Goal: Task Accomplishment & Management: Complete application form

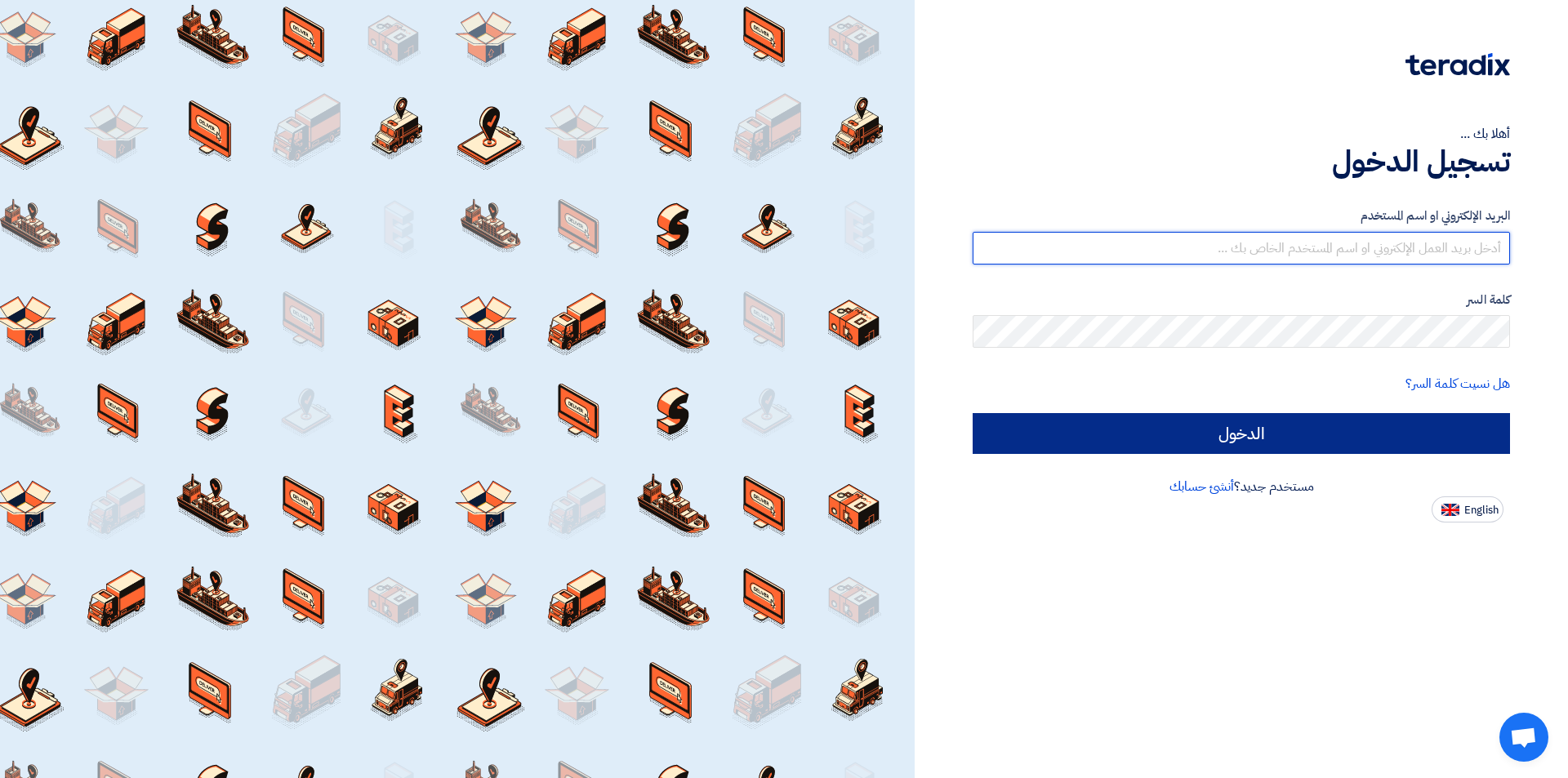
type input "sales11@qualityeg.com"
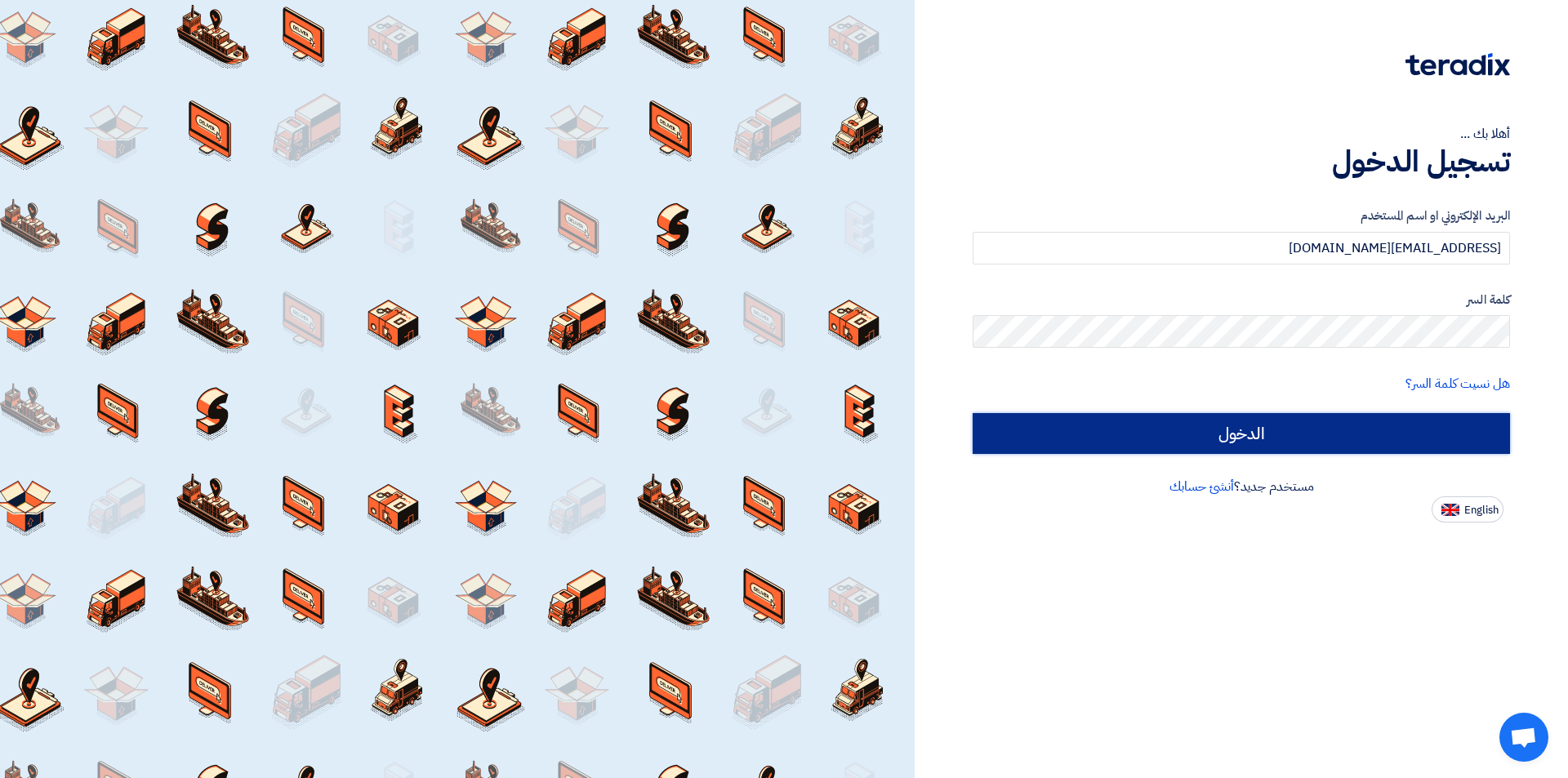
click at [1320, 425] on input "الدخول" at bounding box center [1241, 433] width 537 height 41
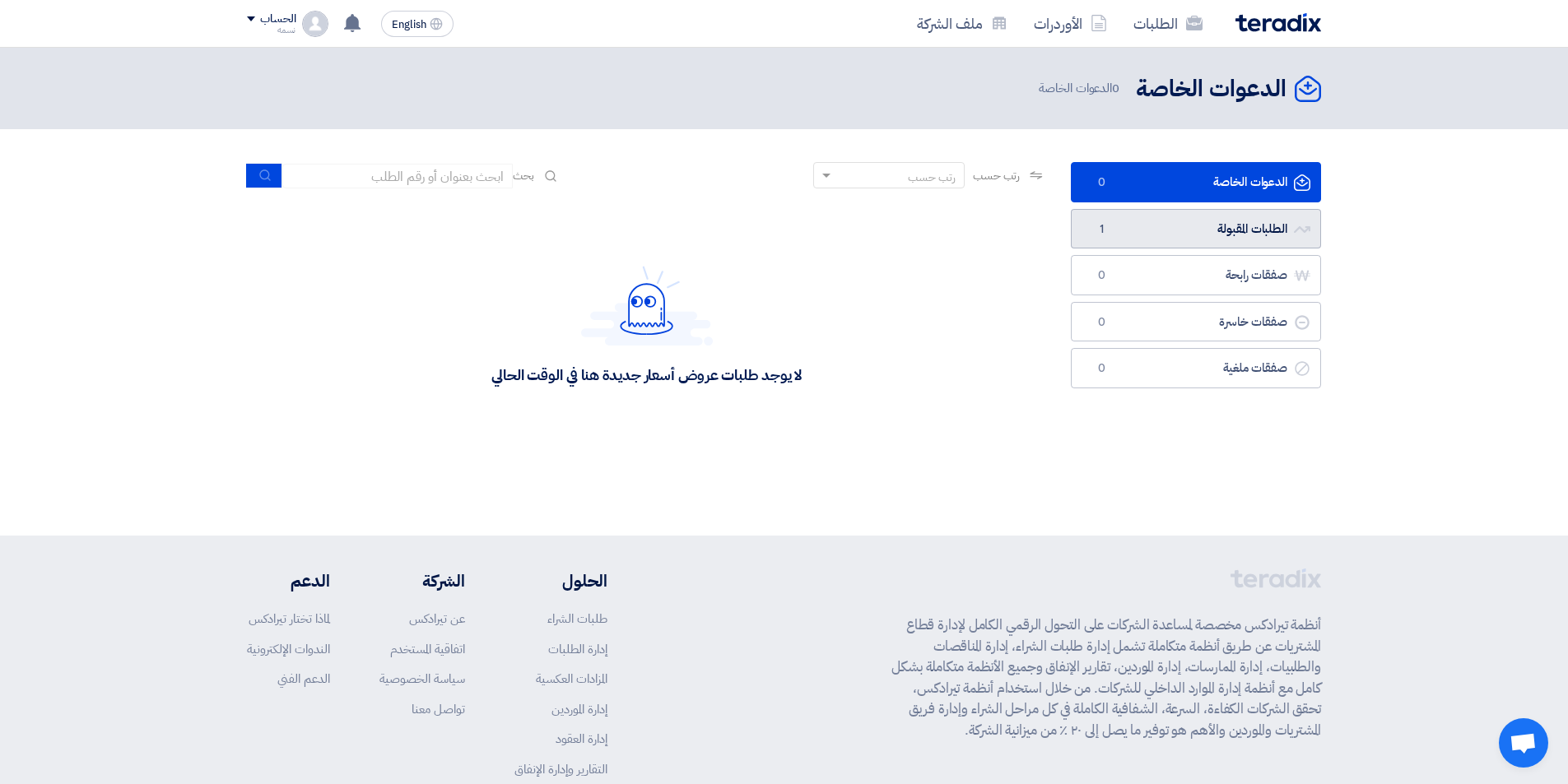
click at [1152, 225] on link "الطلبات المقبولة الطلبات المقبولة 1" at bounding box center [1195, 229] width 250 height 41
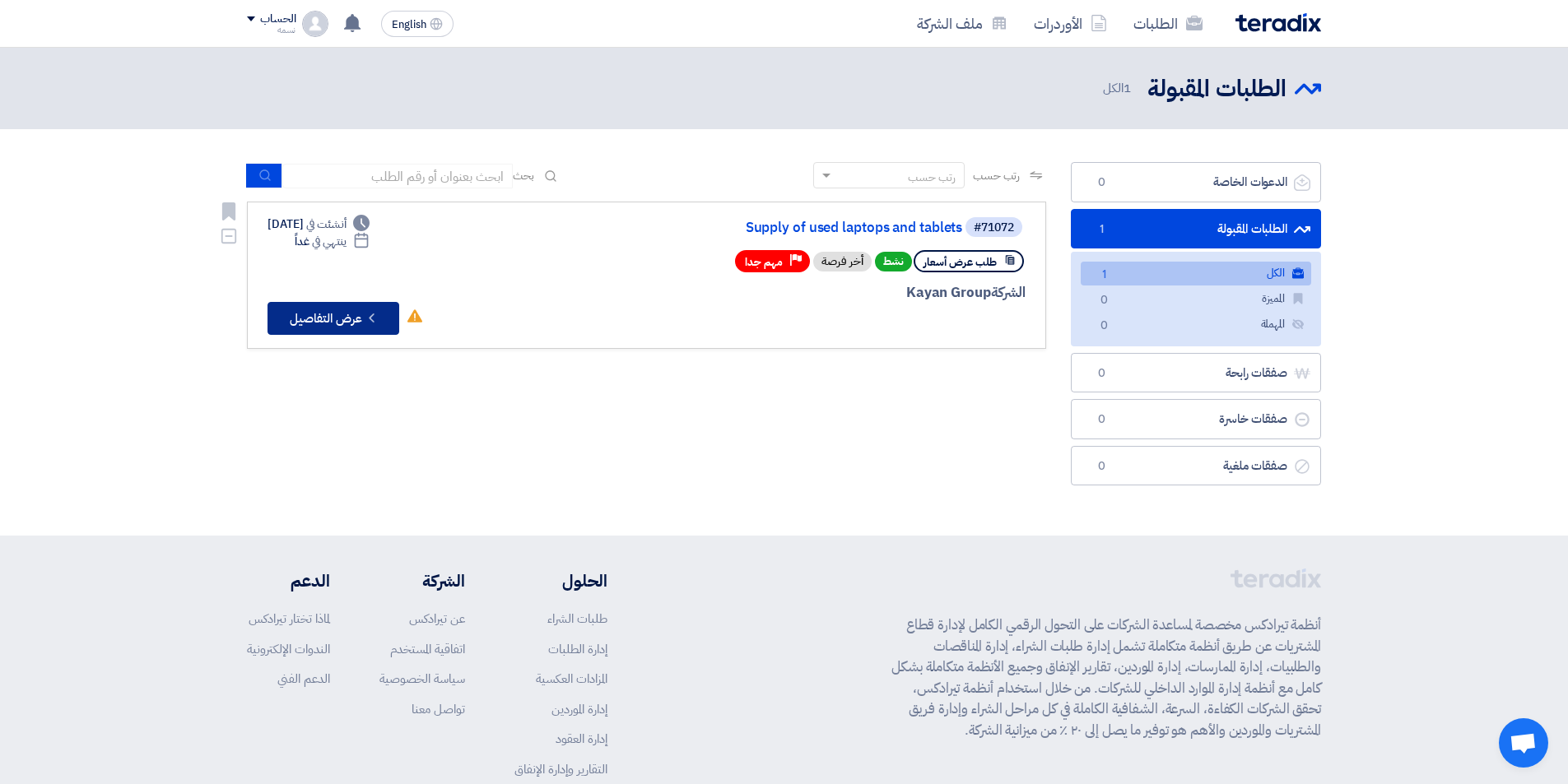
click at [352, 317] on button "Check details عرض التفاصيل" at bounding box center [333, 318] width 132 height 32
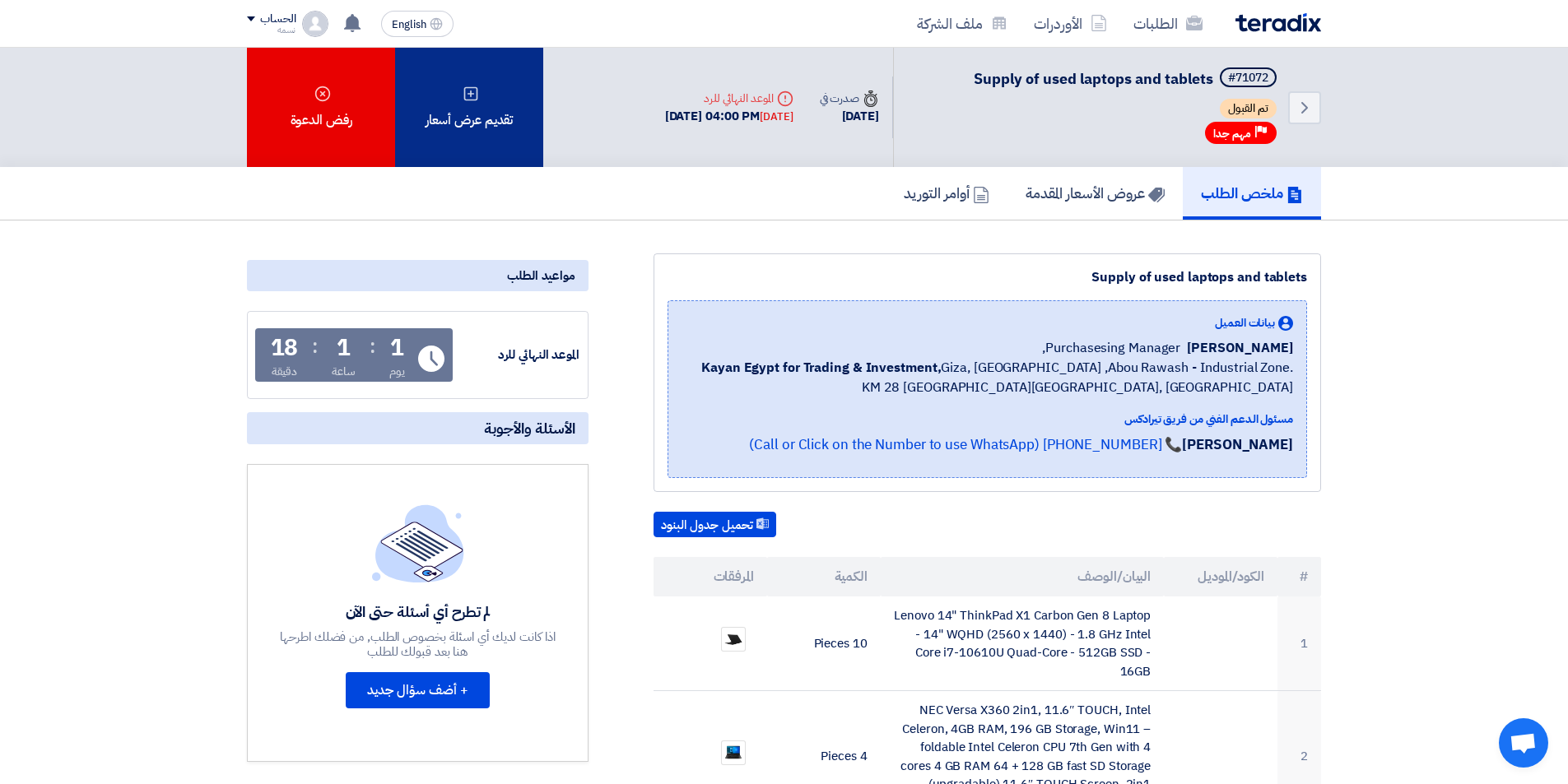
click at [485, 118] on div "تقديم عرض أسعار" at bounding box center [469, 107] width 148 height 119
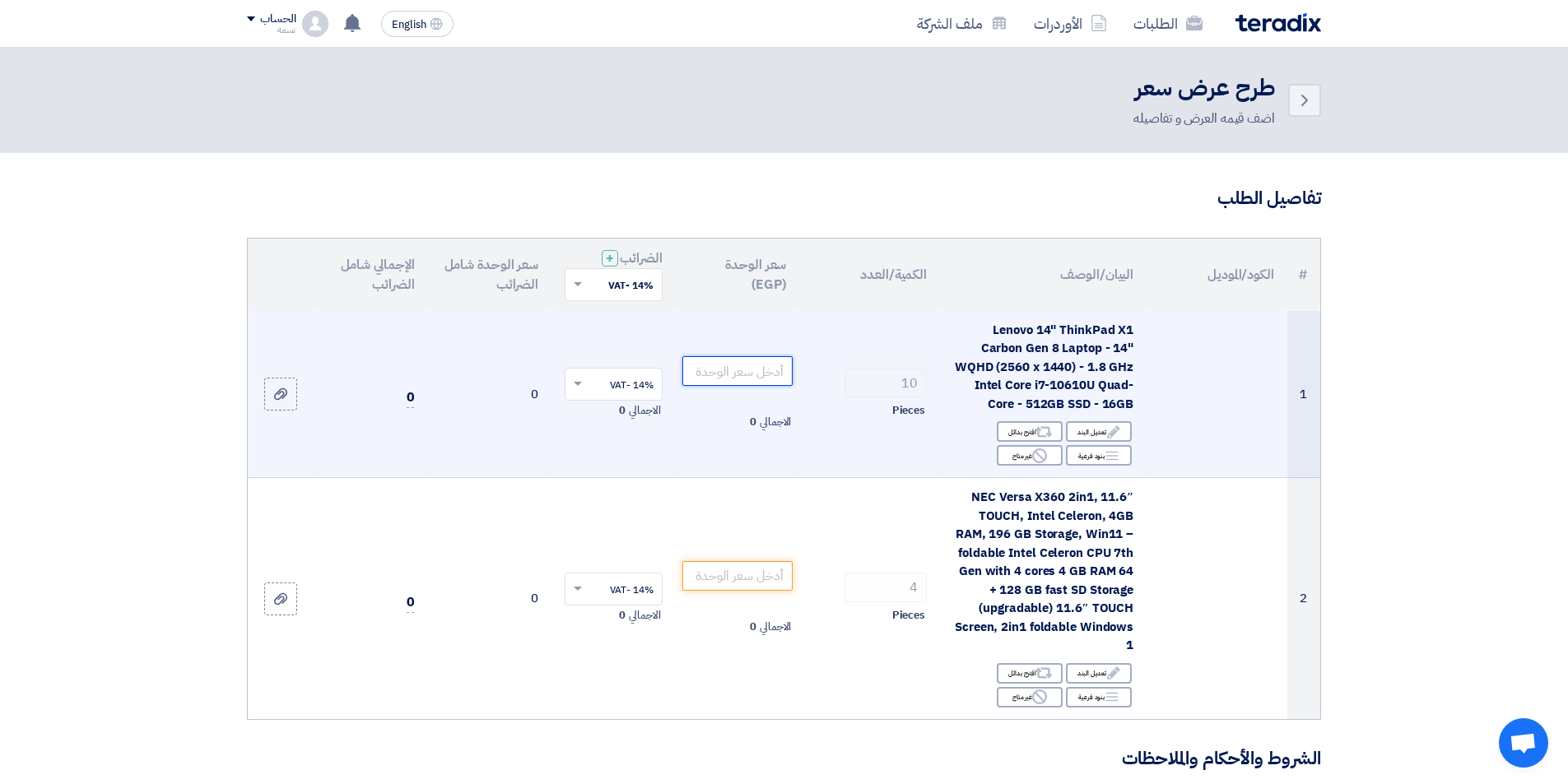
click at [771, 371] on input "number" at bounding box center [738, 371] width 111 height 30
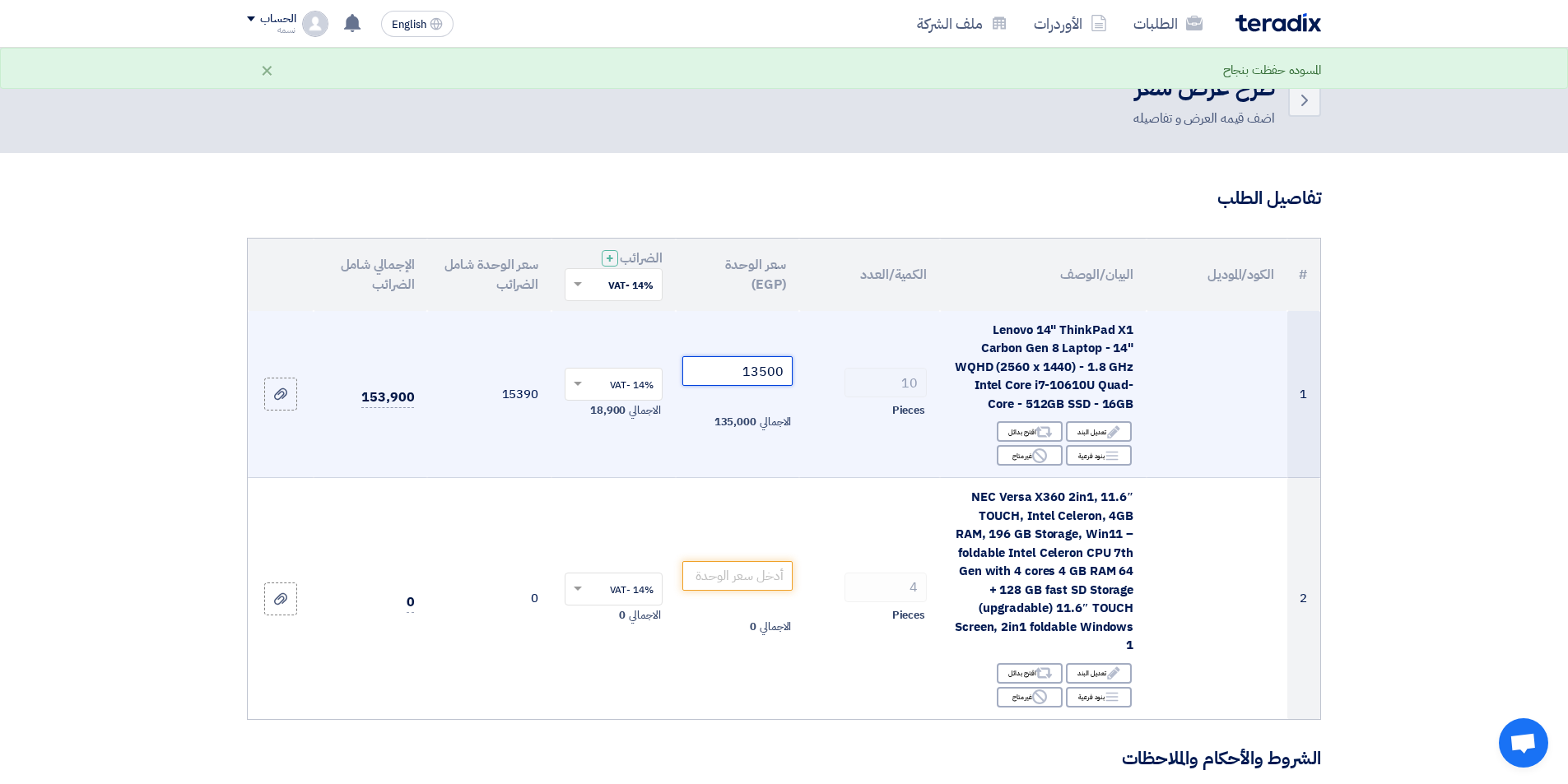
type input "13500"
click at [562, 461] on td "14% -VAT × الاجمالي 18,900" at bounding box center [614, 394] width 125 height 167
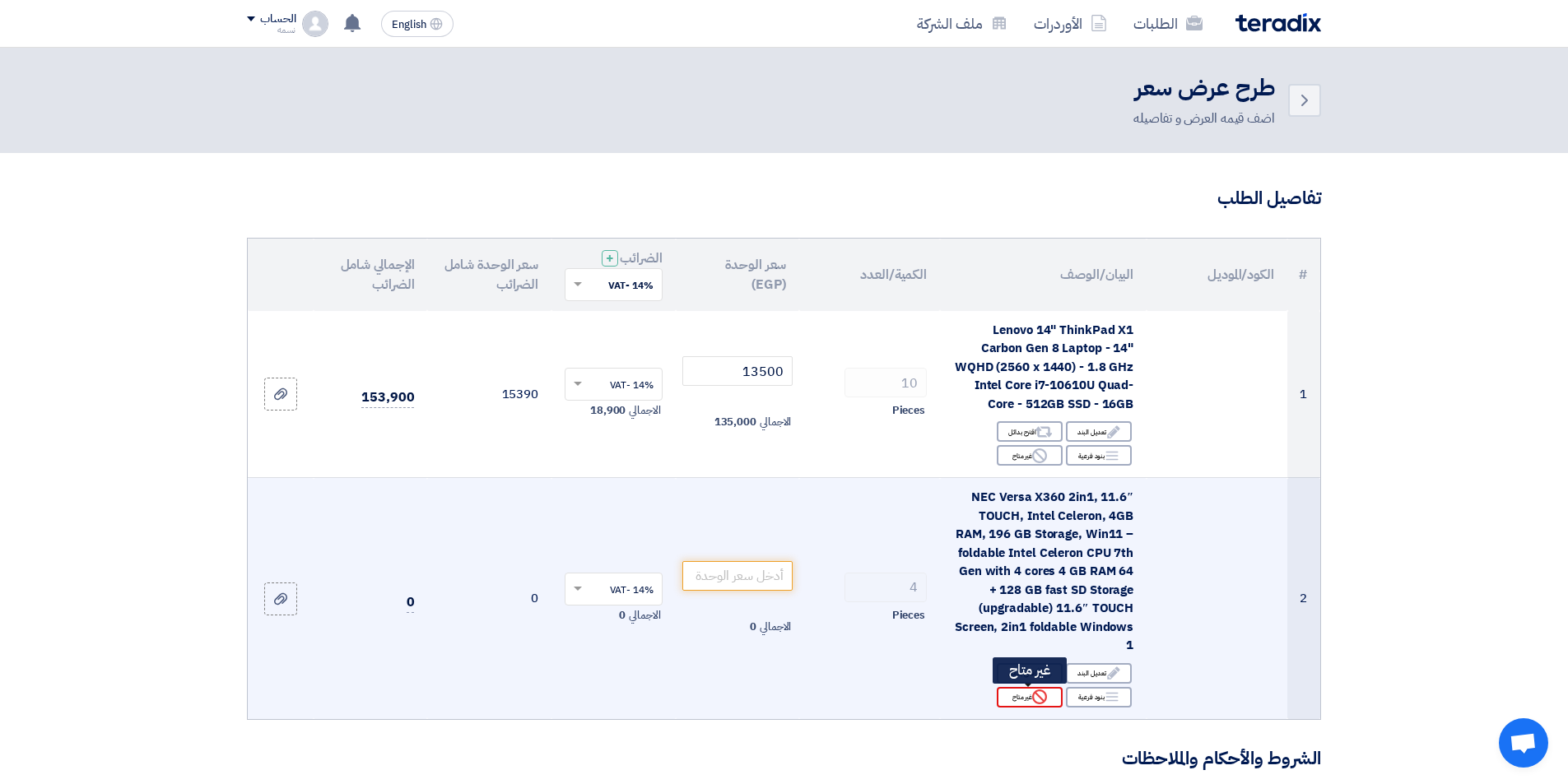
click at [1020, 691] on div "Reject غير متاح" at bounding box center [1029, 696] width 66 height 21
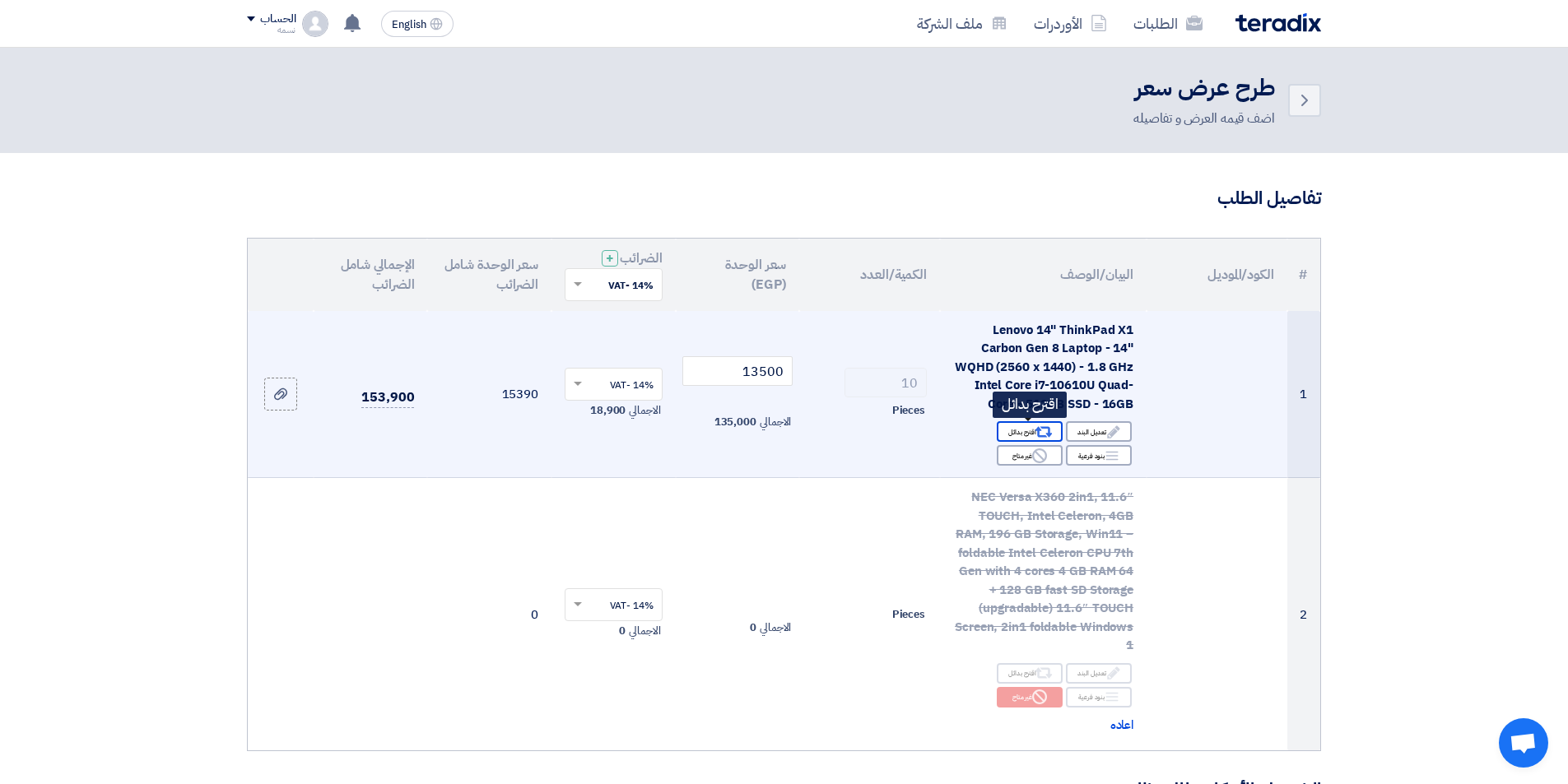
click at [1022, 434] on div "Alternative اقترح بدائل" at bounding box center [1029, 431] width 66 height 21
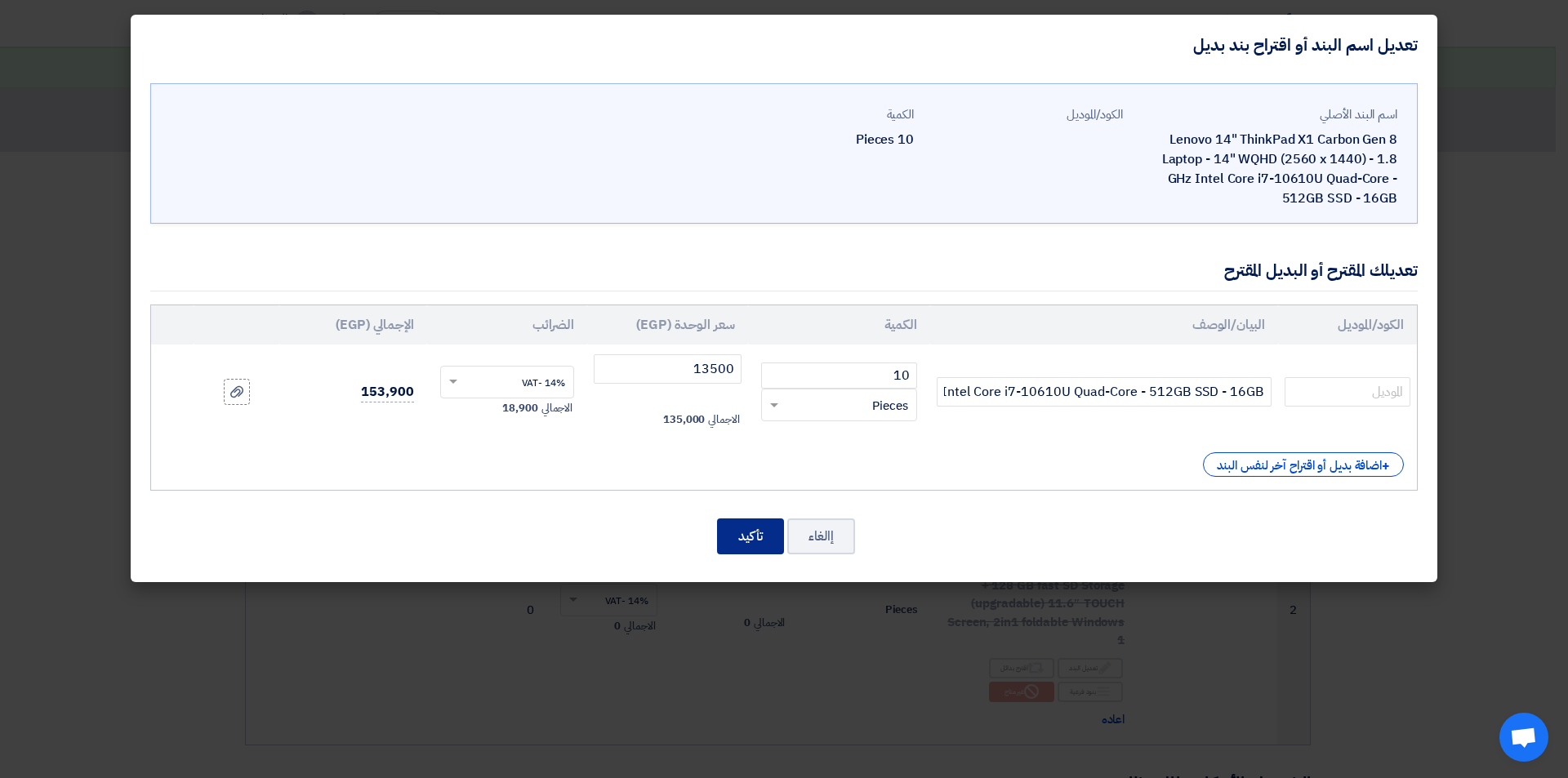
click at [765, 538] on button "تأكيد" at bounding box center [750, 536] width 67 height 36
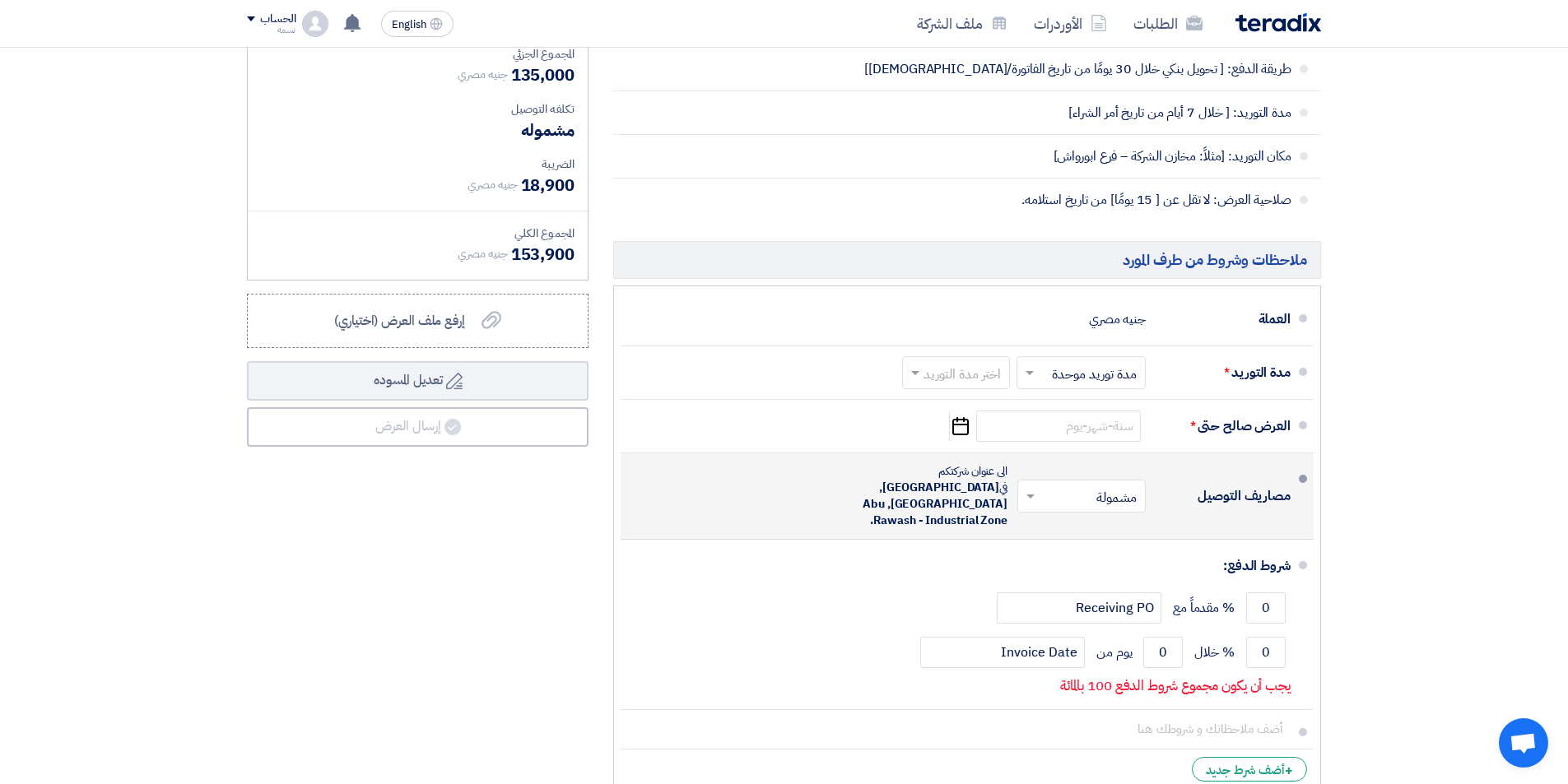
scroll to position [905, 0]
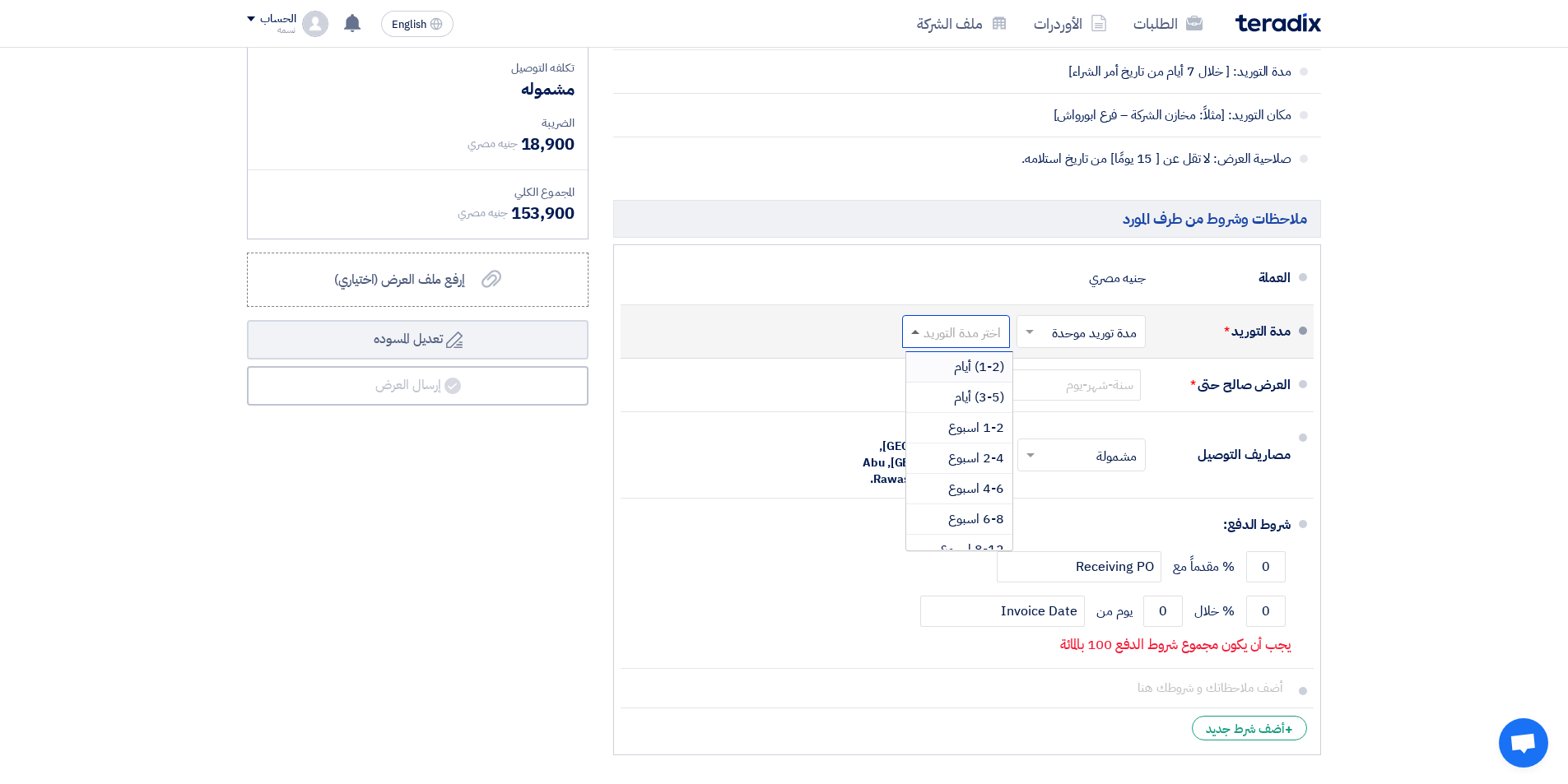
click at [914, 330] on span at bounding box center [914, 332] width 8 height 5
click at [955, 396] on span "(3-5) أيام" at bounding box center [979, 397] width 51 height 20
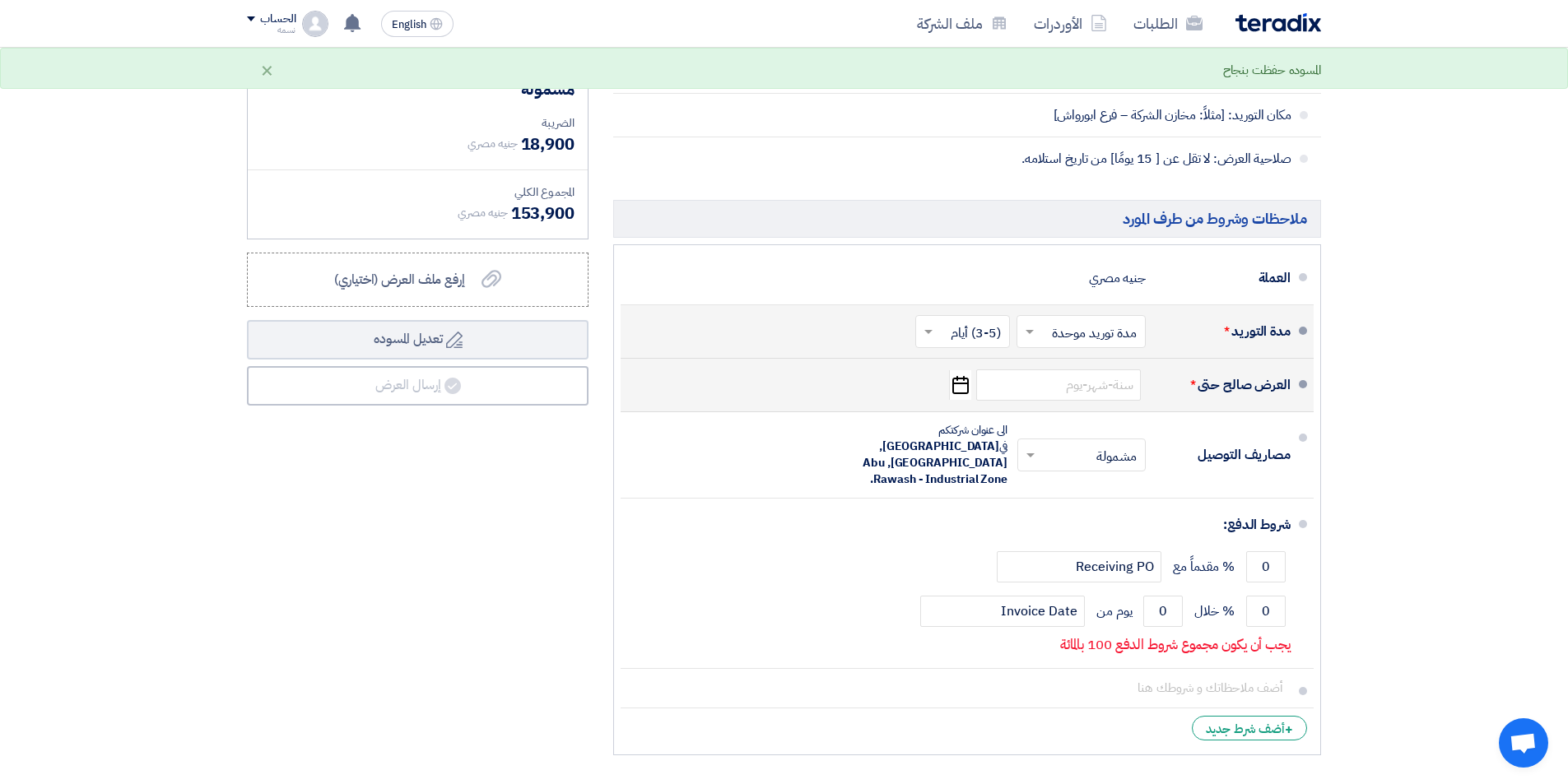
click at [962, 390] on icon "Pick a date" at bounding box center [960, 384] width 23 height 30
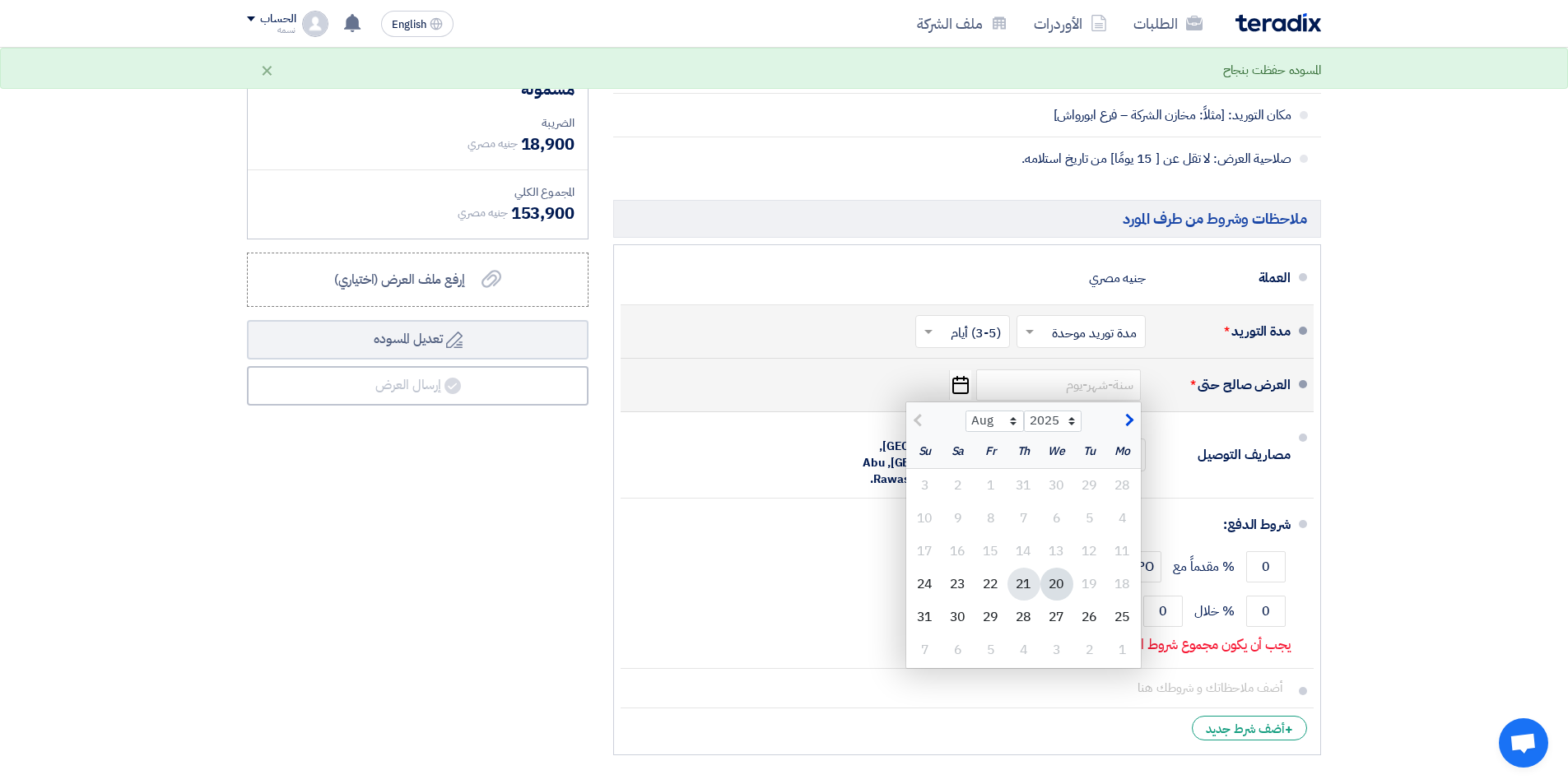
click at [1019, 584] on div "21" at bounding box center [1024, 584] width 32 height 32
type input "8/21/2025"
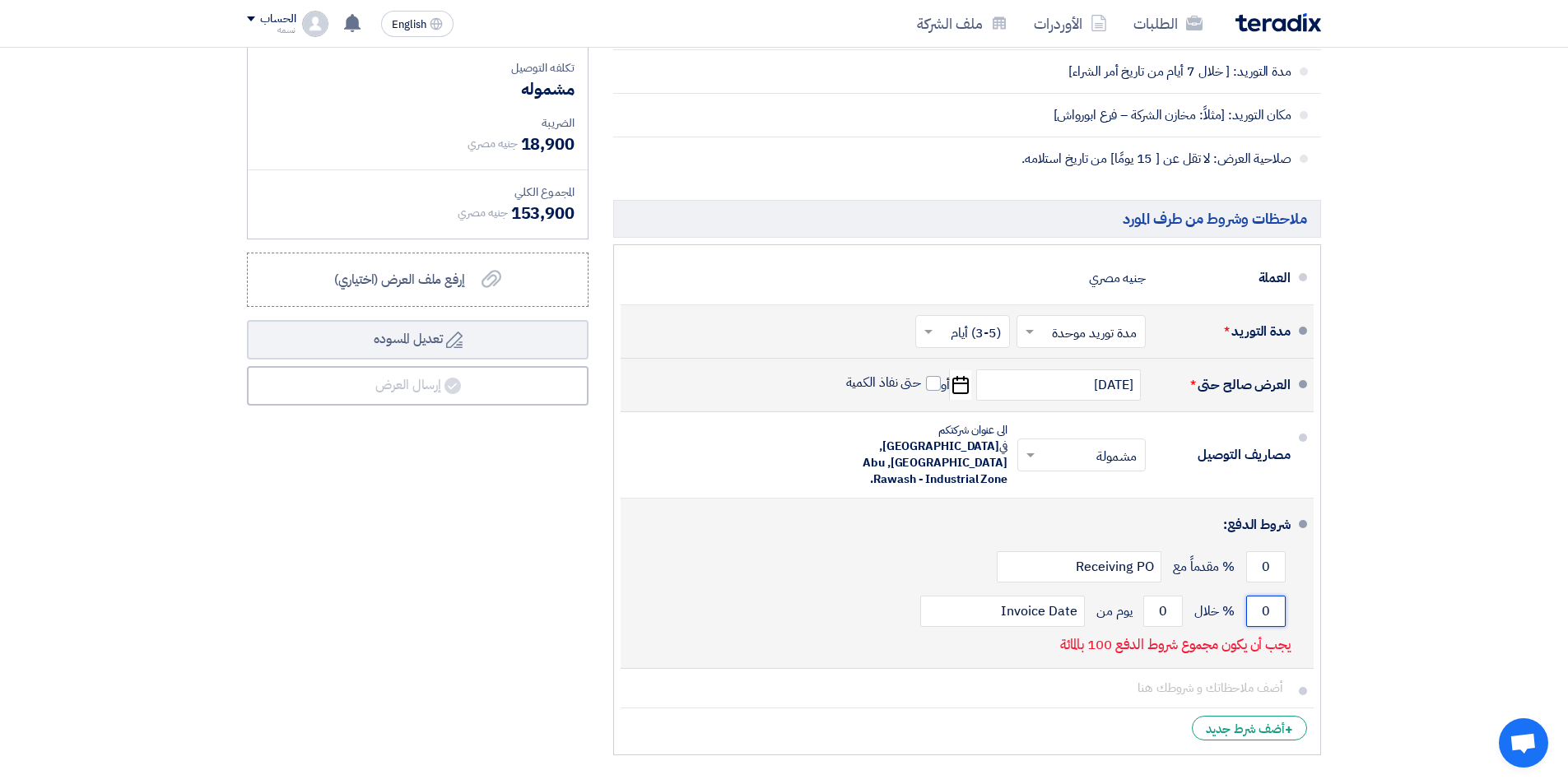
drag, startPoint x: 1264, startPoint y: 576, endPoint x: 1274, endPoint y: 576, distance: 10.0
click at [1274, 595] on input "0" at bounding box center [1266, 611] width 40 height 32
drag, startPoint x: 1259, startPoint y: 528, endPoint x: 1276, endPoint y: 536, distance: 18.8
click at [1276, 551] on input "0" at bounding box center [1266, 567] width 40 height 32
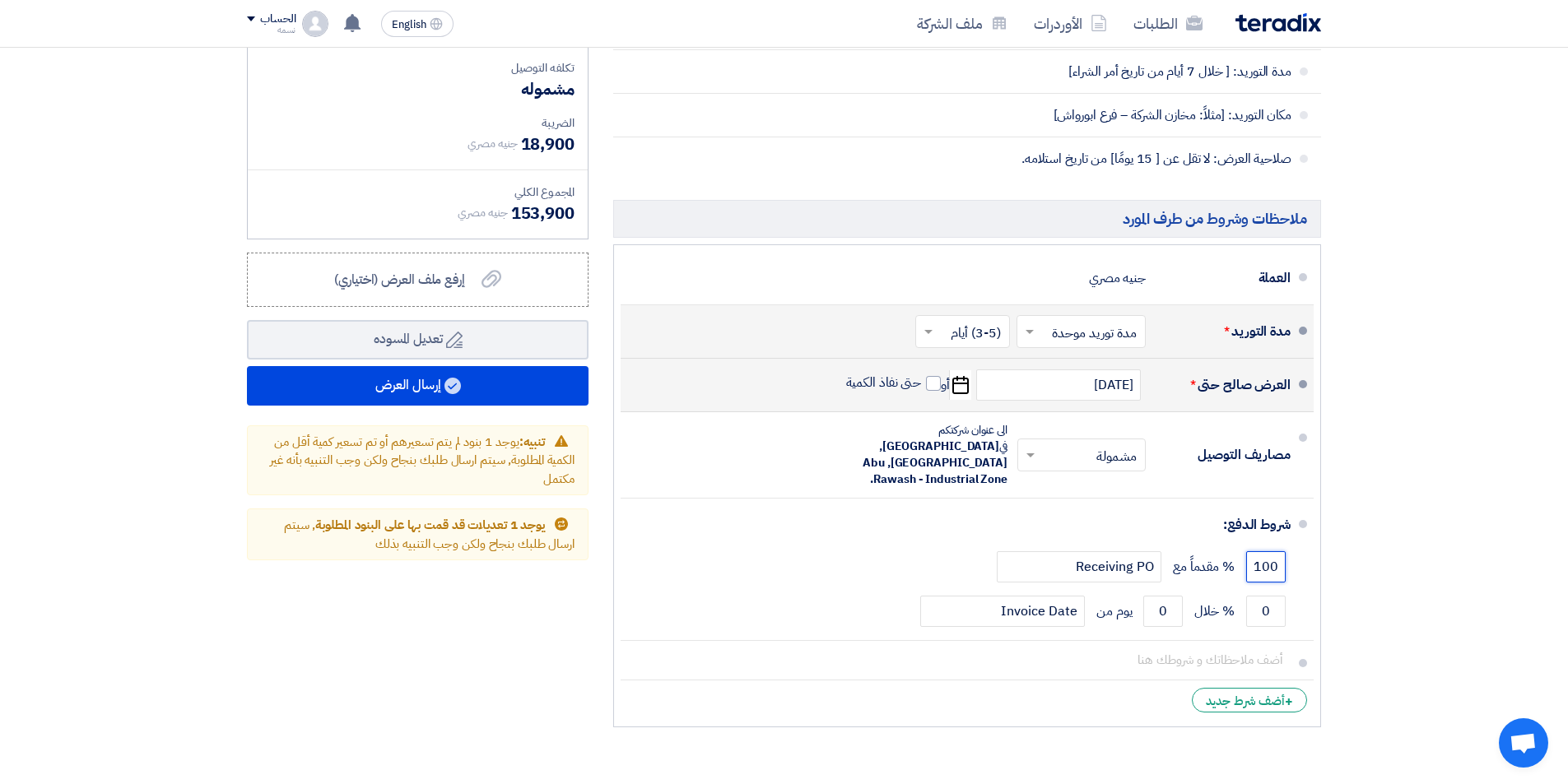
type input "100"
